Goal: Task Accomplishment & Management: Manage account settings

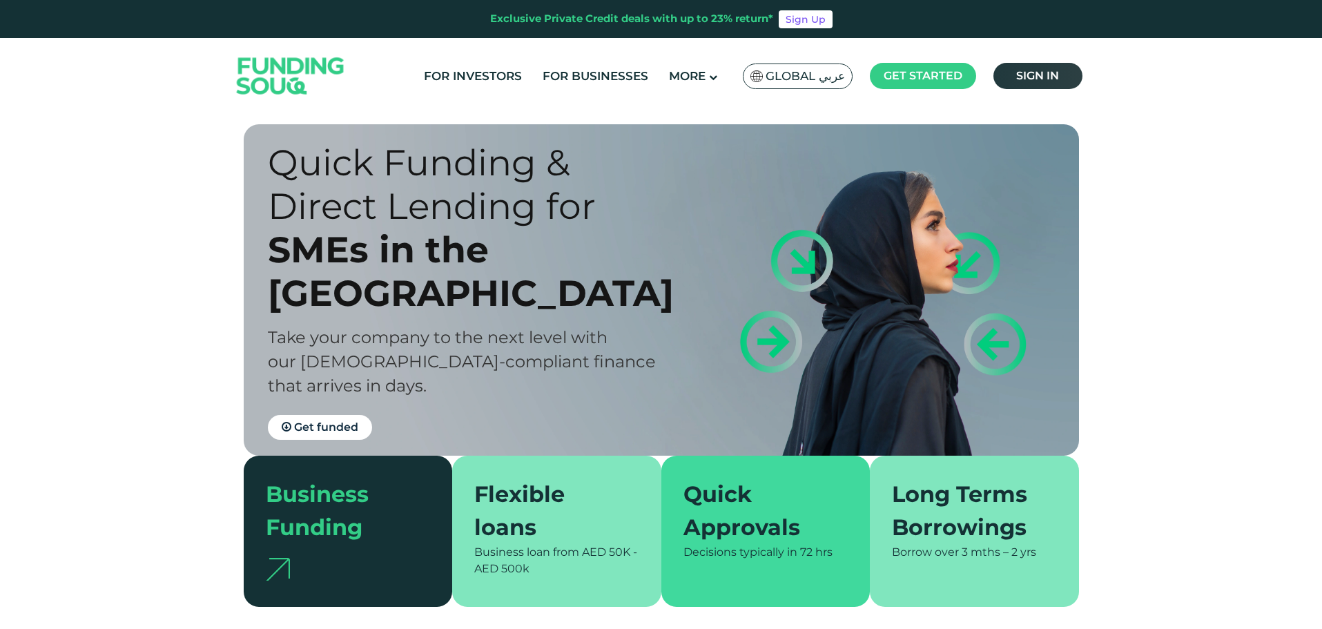
click at [1008, 75] on link "Sign in" at bounding box center [1037, 76] width 89 height 26
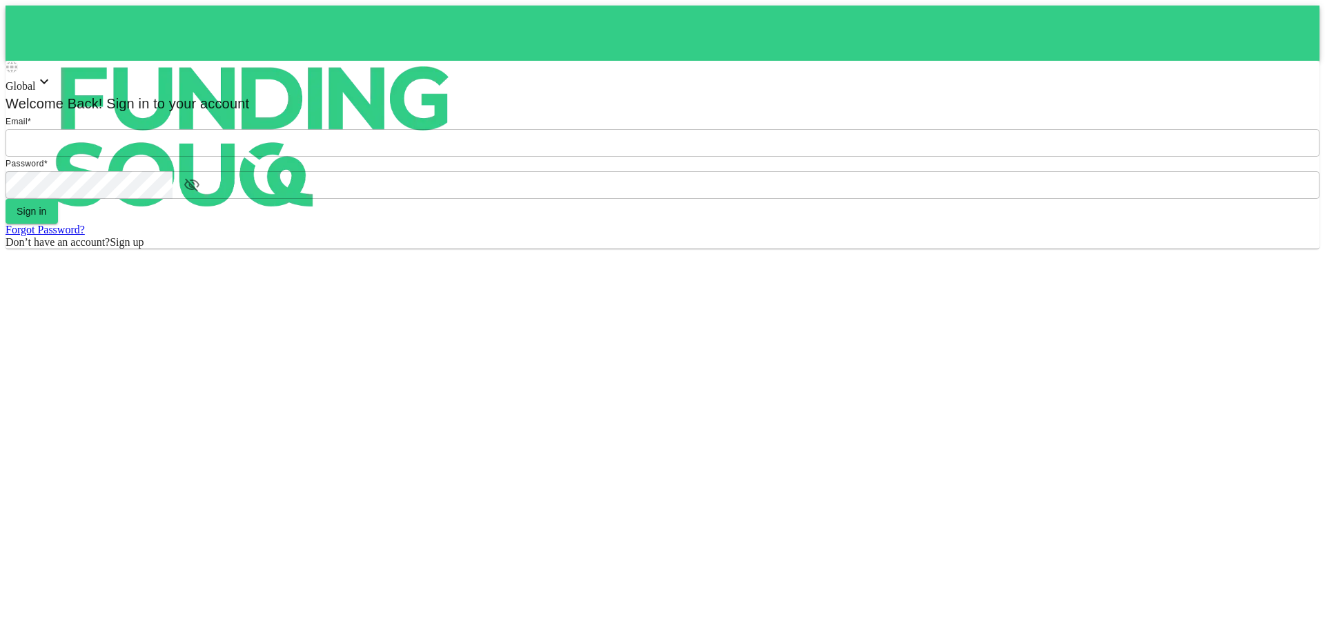
type input "[EMAIL_ADDRESS][DOMAIN_NAME]"
click at [661, 248] on form "Email * email [PERSON_NAME][EMAIL_ADDRESS][DOMAIN_NAME] email Password * passwo…" at bounding box center [663, 182] width 1314 height 134
click at [58, 224] on button "Sign in" at bounding box center [32, 211] width 52 height 25
